Goal: Ask a question

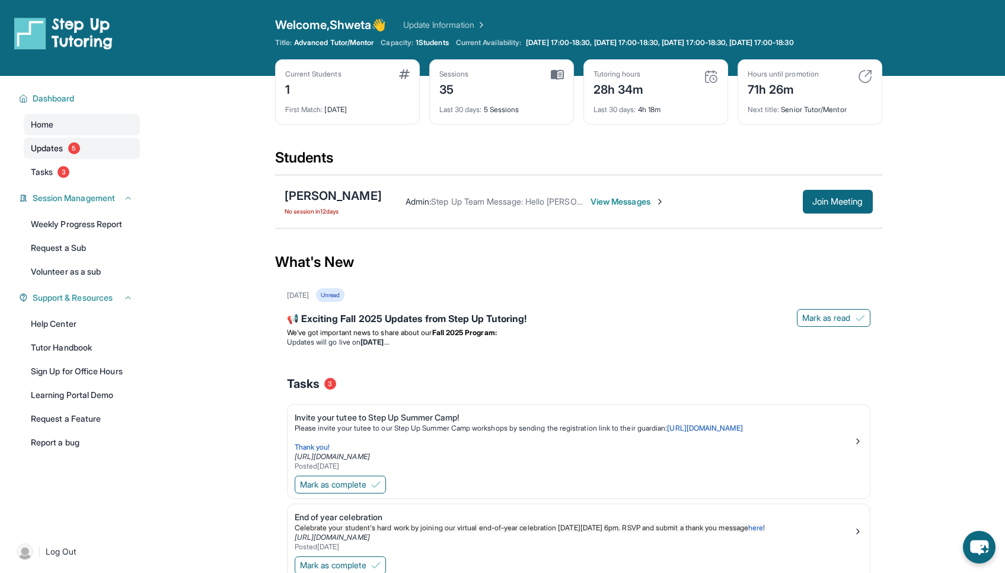
click at [56, 147] on span "Updates" at bounding box center [47, 148] width 33 height 12
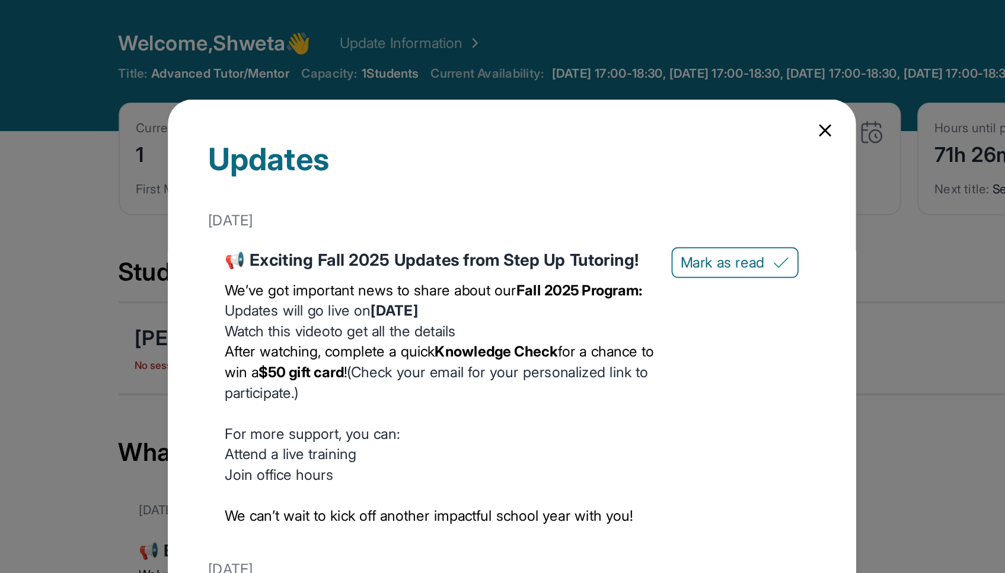
click at [684, 74] on icon at bounding box center [684, 75] width 6 height 6
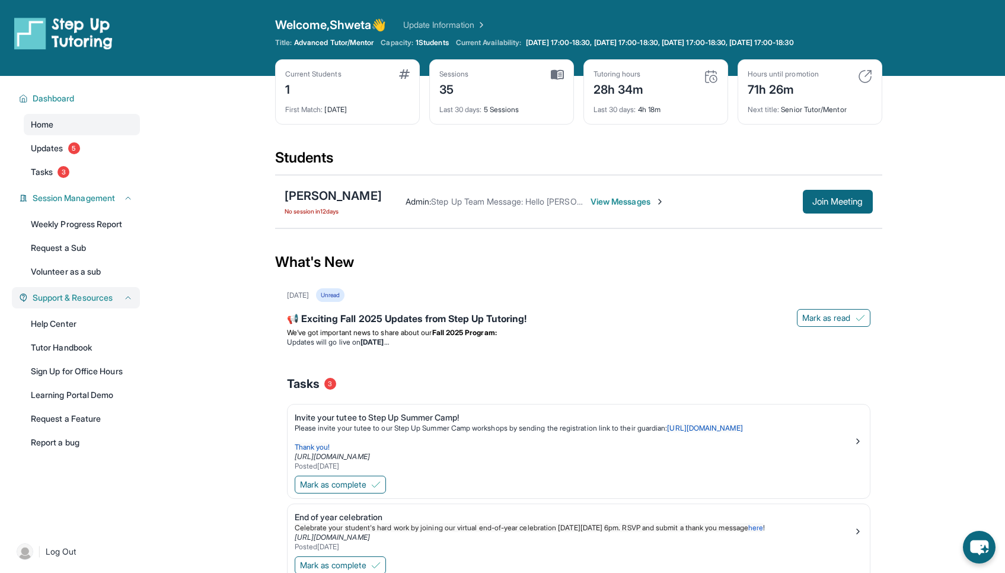
click at [60, 298] on span "Support & Resources" at bounding box center [73, 298] width 80 height 12
click at [107, 302] on span "Support & Resources" at bounding box center [73, 298] width 80 height 12
click at [590, 200] on span "View Messages" at bounding box center [627, 202] width 74 height 12
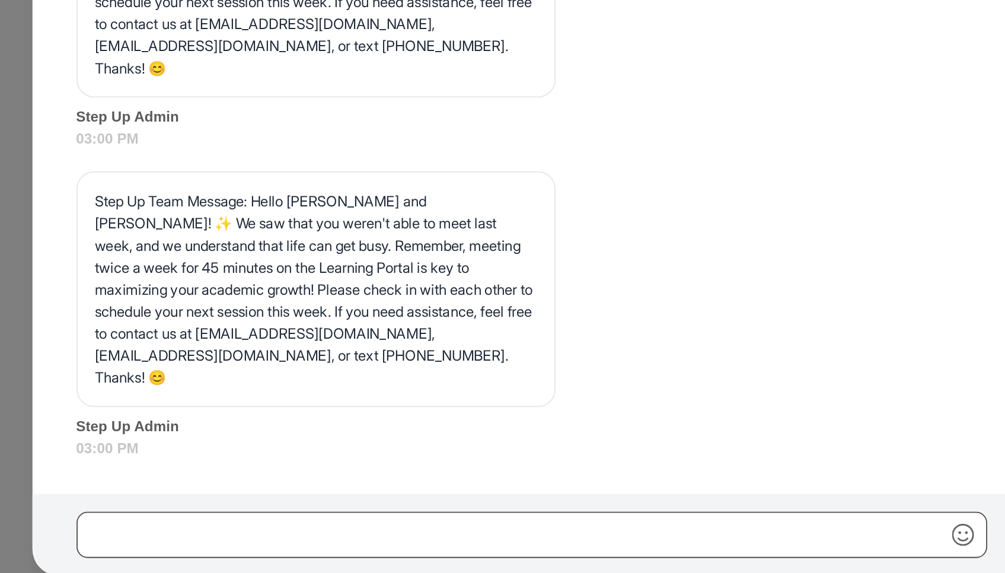
scroll to position [154, 0]
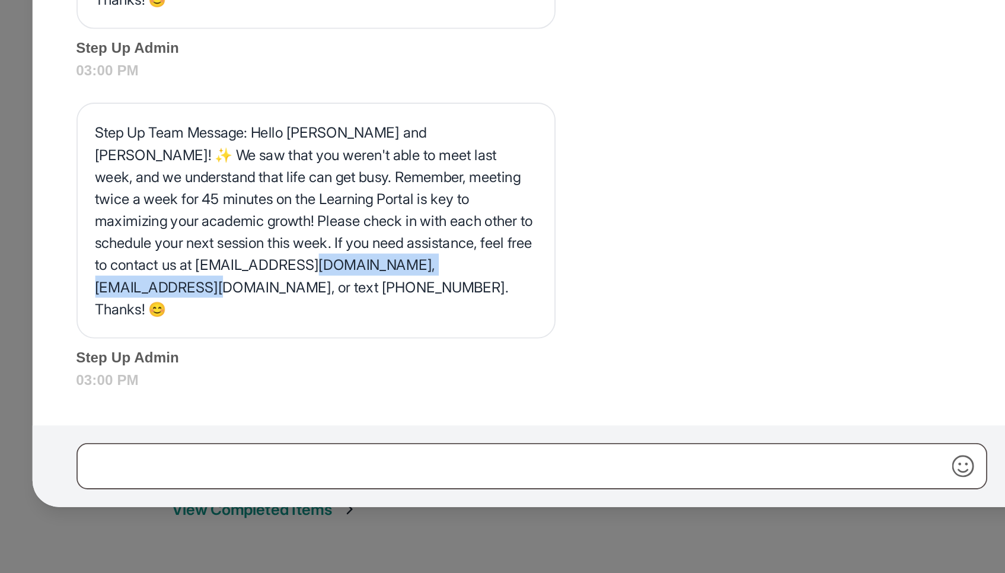
drag, startPoint x: 376, startPoint y: 421, endPoint x: 253, endPoint y: 419, distance: 122.7
click at [253, 419] on div "Step Up Team Message: Hello [PERSON_NAME] and [PERSON_NAME]! ✨ We saw that you …" at bounding box center [374, 383] width 258 height 127
copy p "[EMAIL_ADDRESS][DOMAIN_NAME]"
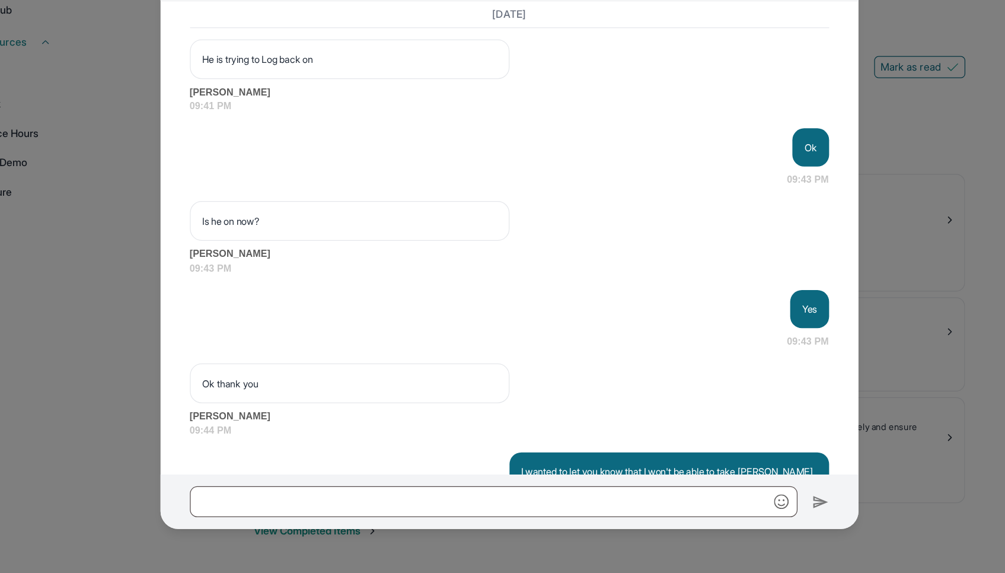
scroll to position [153, 0]
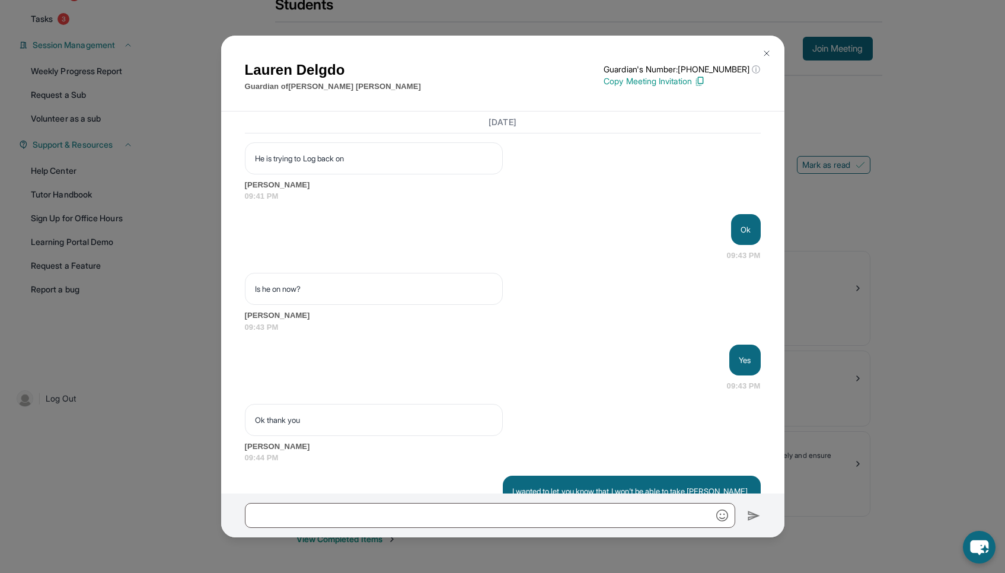
click at [766, 54] on img at bounding box center [766, 53] width 9 height 9
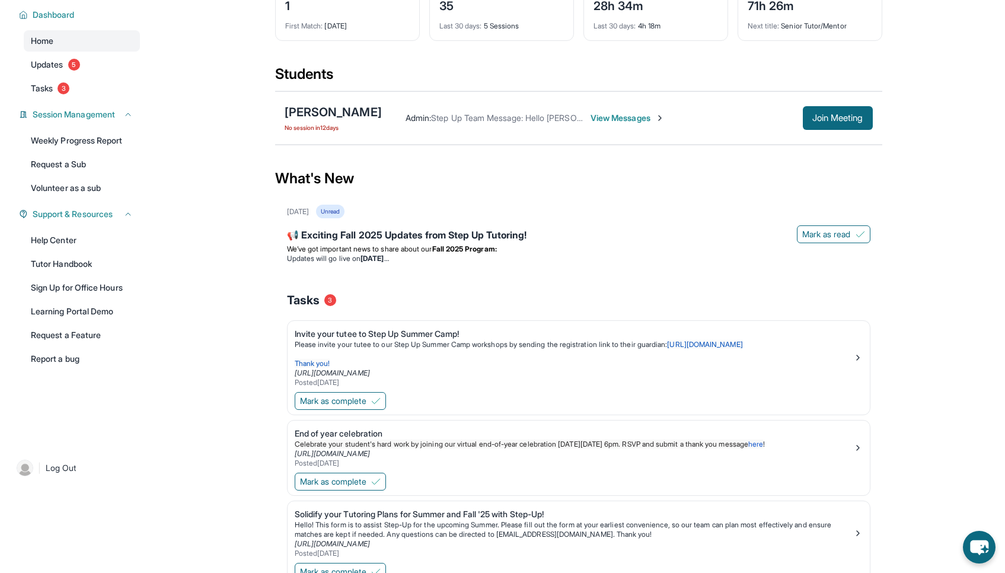
scroll to position [0, 0]
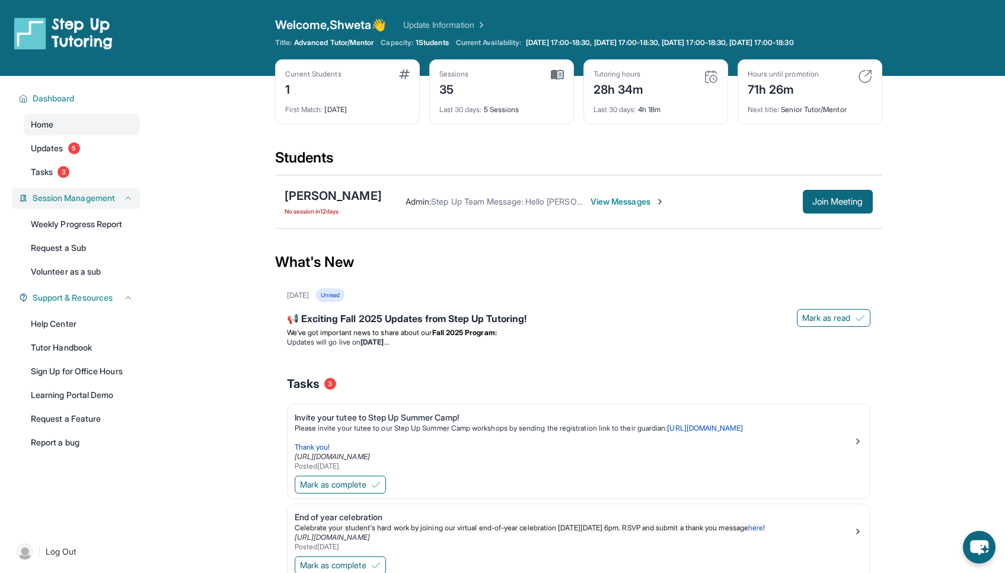
click at [94, 199] on span "Session Management" at bounding box center [74, 198] width 82 height 12
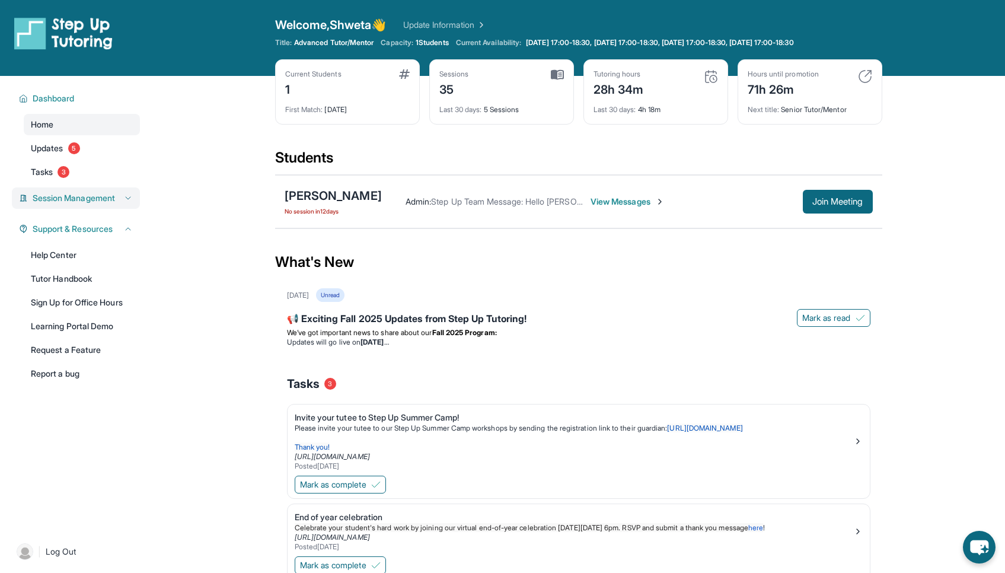
click at [94, 199] on span "Session Management" at bounding box center [74, 198] width 82 height 12
